Goal: Task Accomplishment & Management: Manage account settings

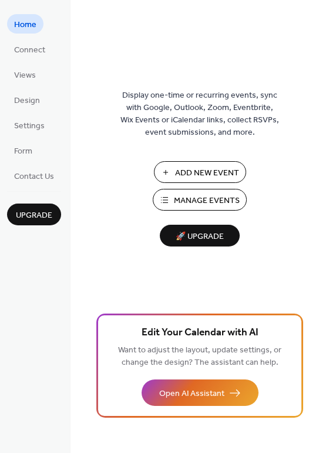
click at [201, 206] on span "Manage Events" at bounding box center [207, 201] width 66 height 12
click at [153, 189] on button "Manage Events" at bounding box center [200, 200] width 94 height 22
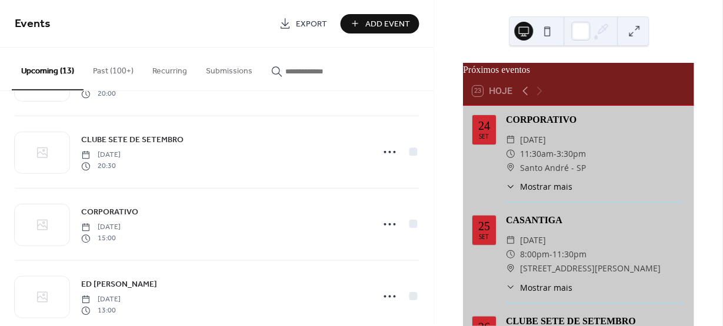
scroll to position [138, 0]
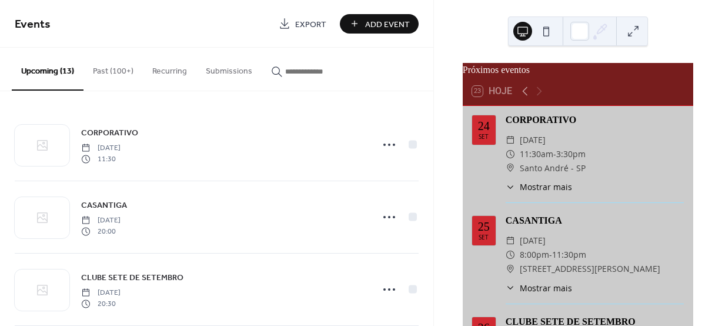
drag, startPoint x: 432, startPoint y: 115, endPoint x: 428, endPoint y: 142, distance: 28.0
click at [428, 142] on div "CORPORATIVO [DATE] 11:30 CASANTIGA [DATE] 20:00 CLUBE SETE DE SETEMBRO [DATE] 2…" at bounding box center [216, 208] width 433 height 235
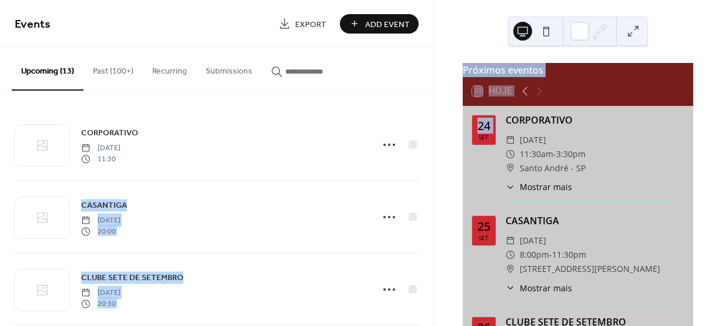
drag, startPoint x: 429, startPoint y: 115, endPoint x: 435, endPoint y: 180, distance: 65.0
click at [435, 180] on div "Events Export Add Event Upcoming (13) Past (100+) Recurring Submissions CORPORA…" at bounding box center [361, 163] width 722 height 326
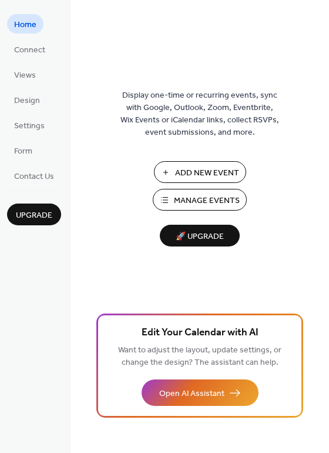
click at [186, 198] on span "Manage Events" at bounding box center [207, 201] width 66 height 12
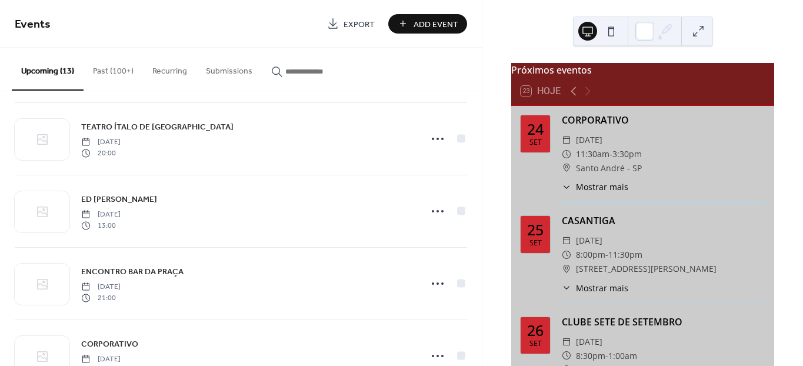
scroll to position [431, 0]
